Goal: Register for event/course

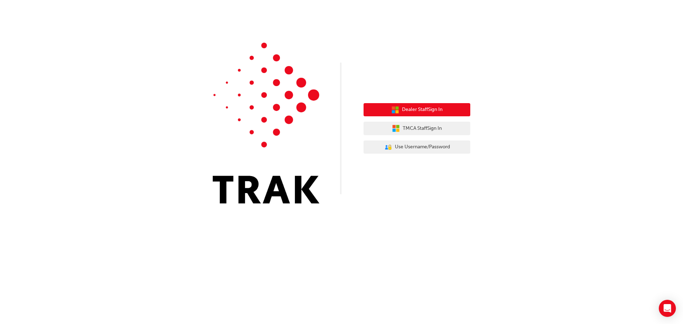
click at [414, 109] on span "Dealer Staff Sign In" at bounding box center [422, 110] width 41 height 8
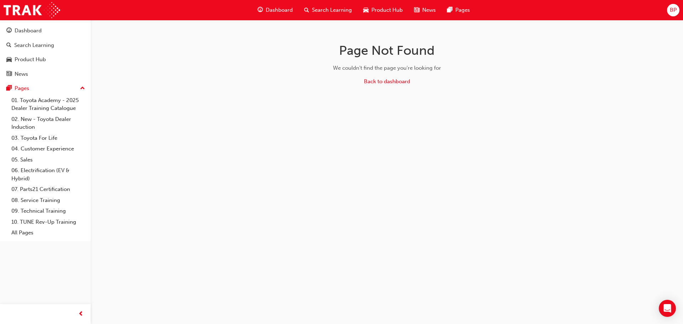
click at [278, 9] on span "Dashboard" at bounding box center [279, 10] width 27 height 8
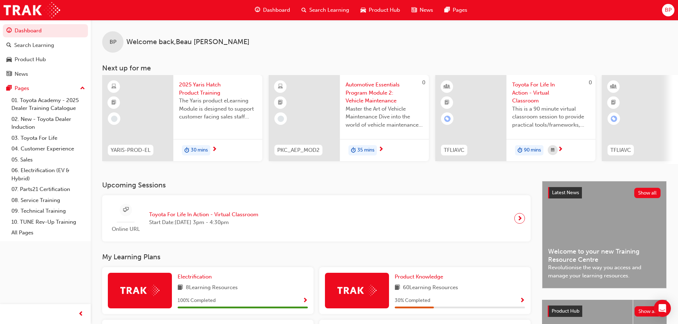
click at [218, 213] on span "Toyota For Life In Action - Virtual Classroom" at bounding box center [203, 215] width 109 height 8
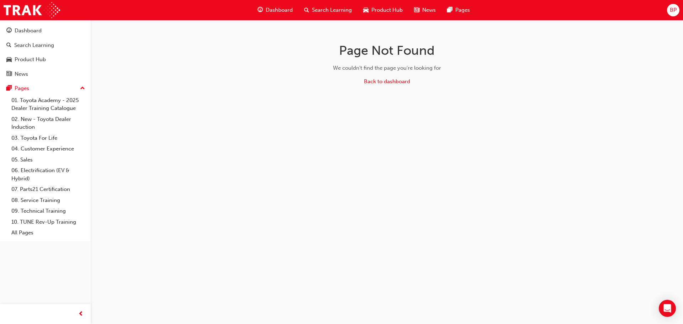
click at [262, 12] on span "guage-icon" at bounding box center [260, 10] width 5 height 9
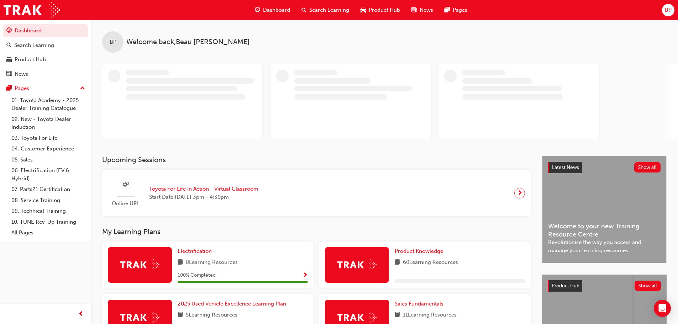
click at [518, 194] on span "next-icon" at bounding box center [519, 193] width 5 height 10
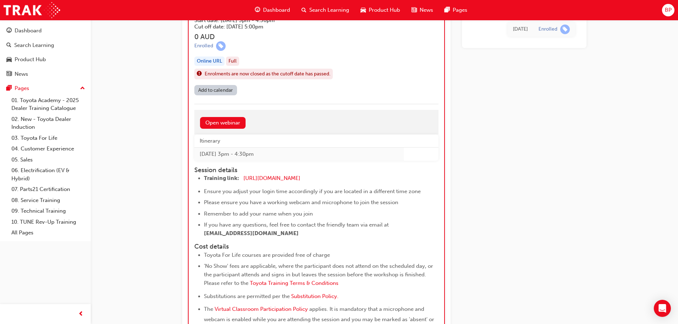
scroll to position [737, 0]
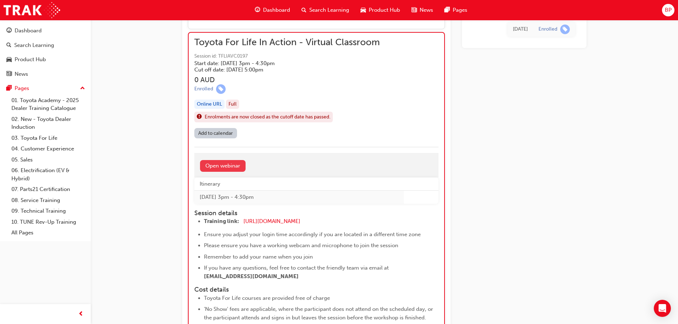
click at [228, 166] on link "Open webinar" at bounding box center [223, 166] width 46 height 12
